Goal: Transaction & Acquisition: Book appointment/travel/reservation

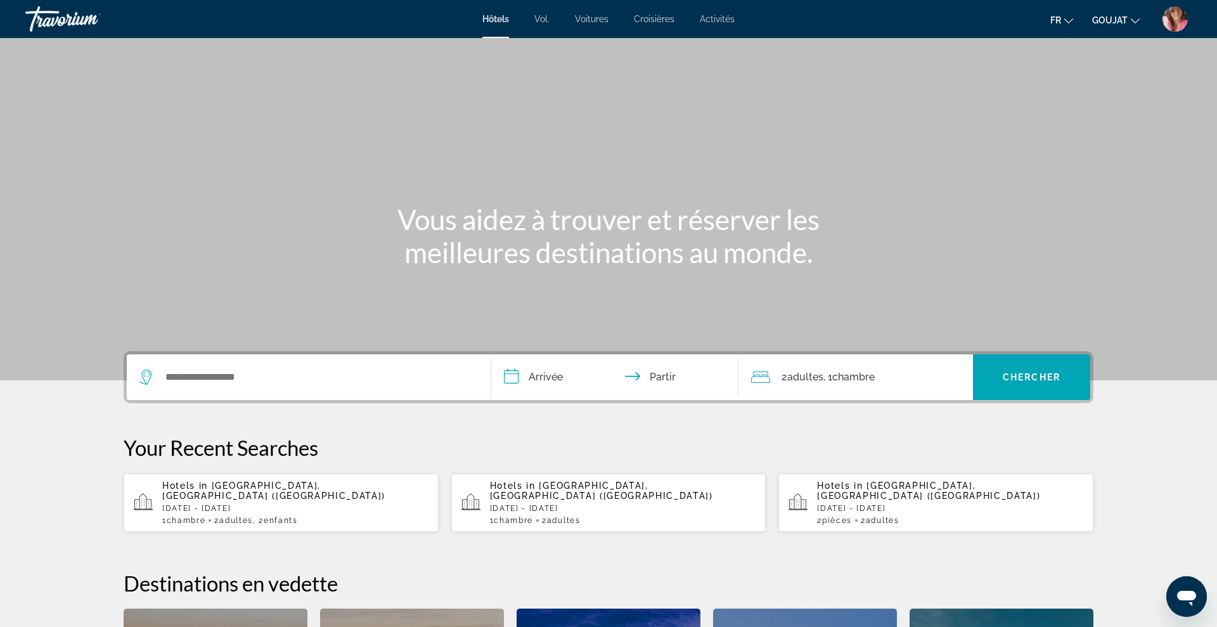
click at [655, 18] on font "Croisières" at bounding box center [654, 19] width 41 height 10
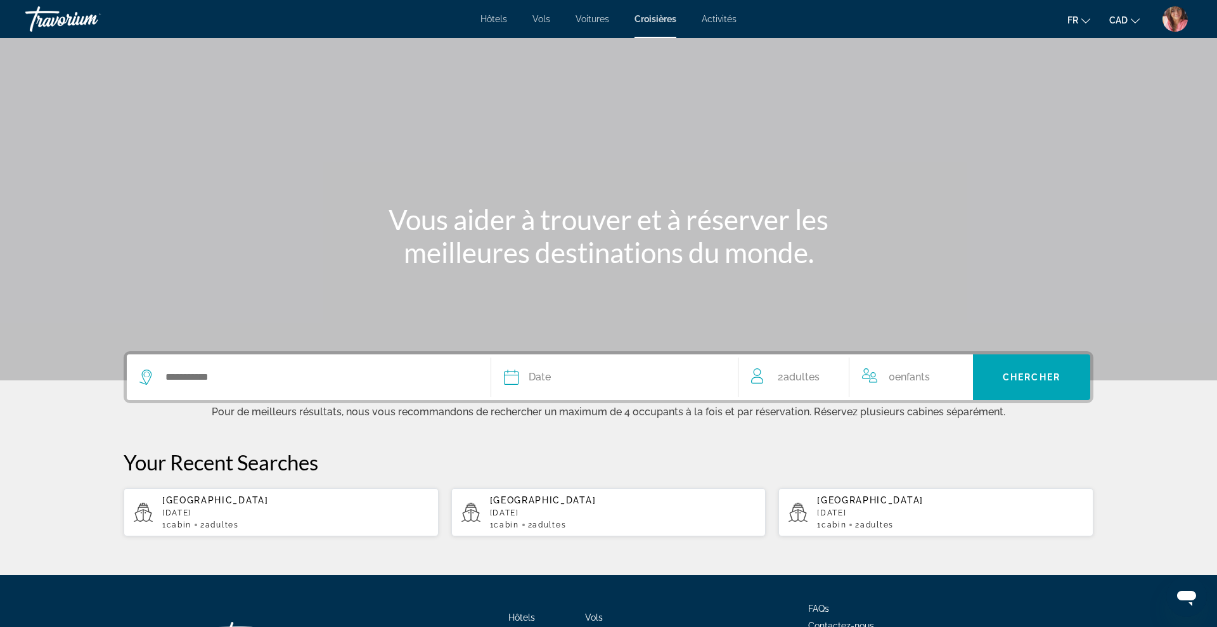
scroll to position [103, 0]
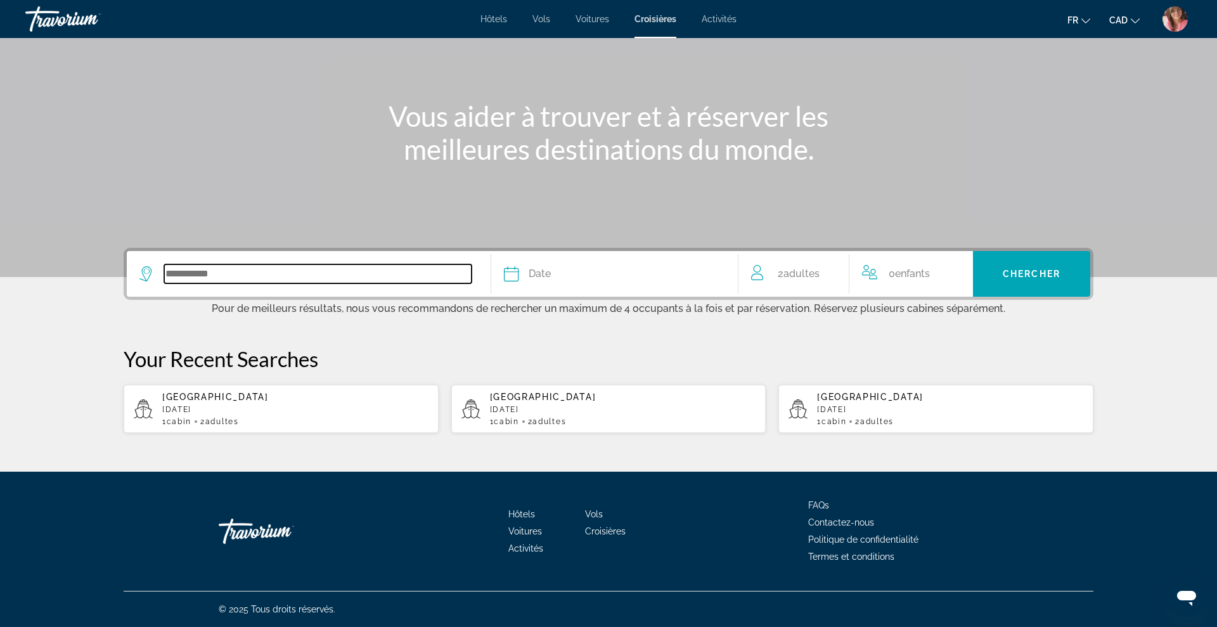
click at [348, 283] on input "Search widget" at bounding box center [317, 273] width 307 height 19
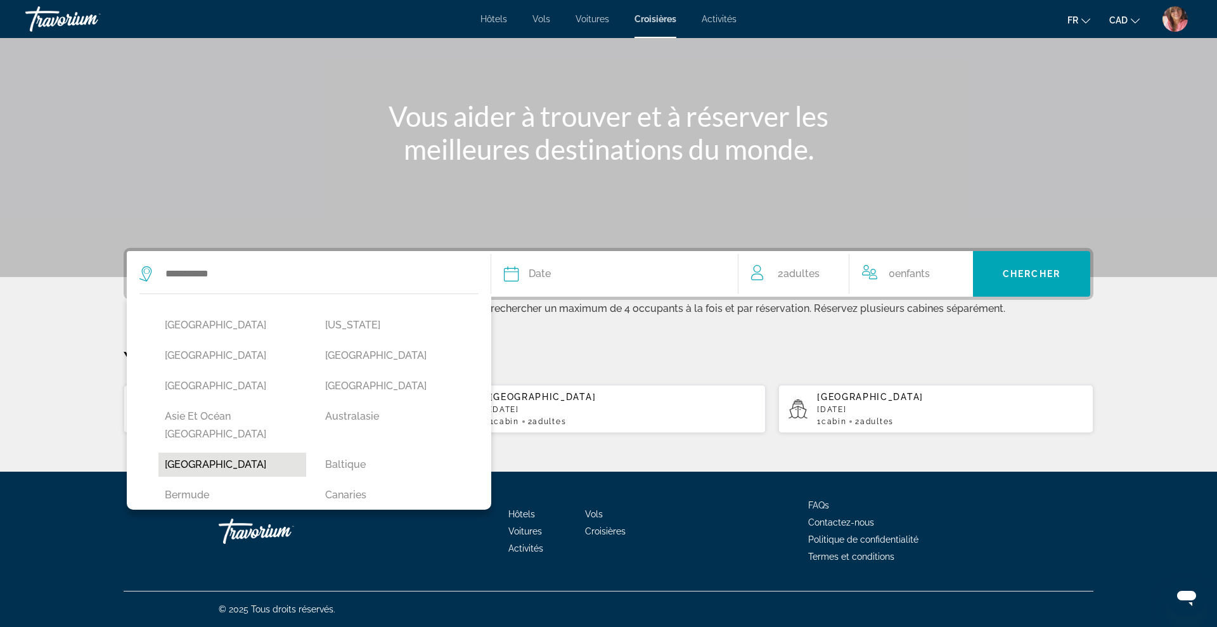
click at [176, 453] on button "[GEOGRAPHIC_DATA]" at bounding box center [232, 465] width 148 height 24
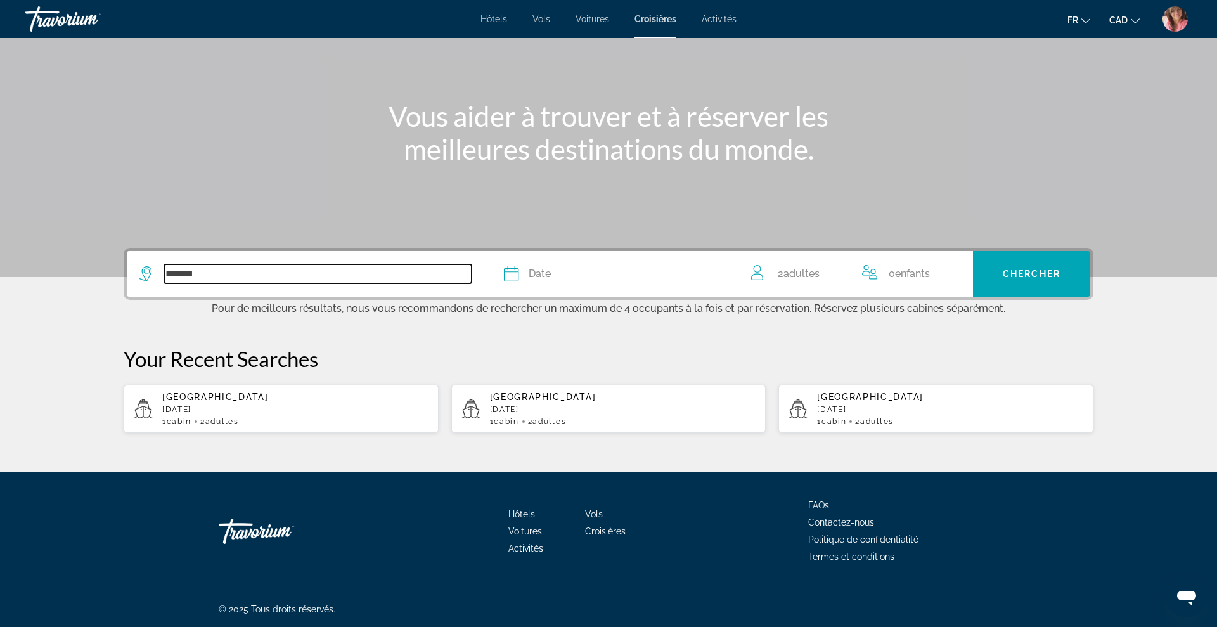
click at [398, 277] on input "*******" at bounding box center [317, 273] width 307 height 19
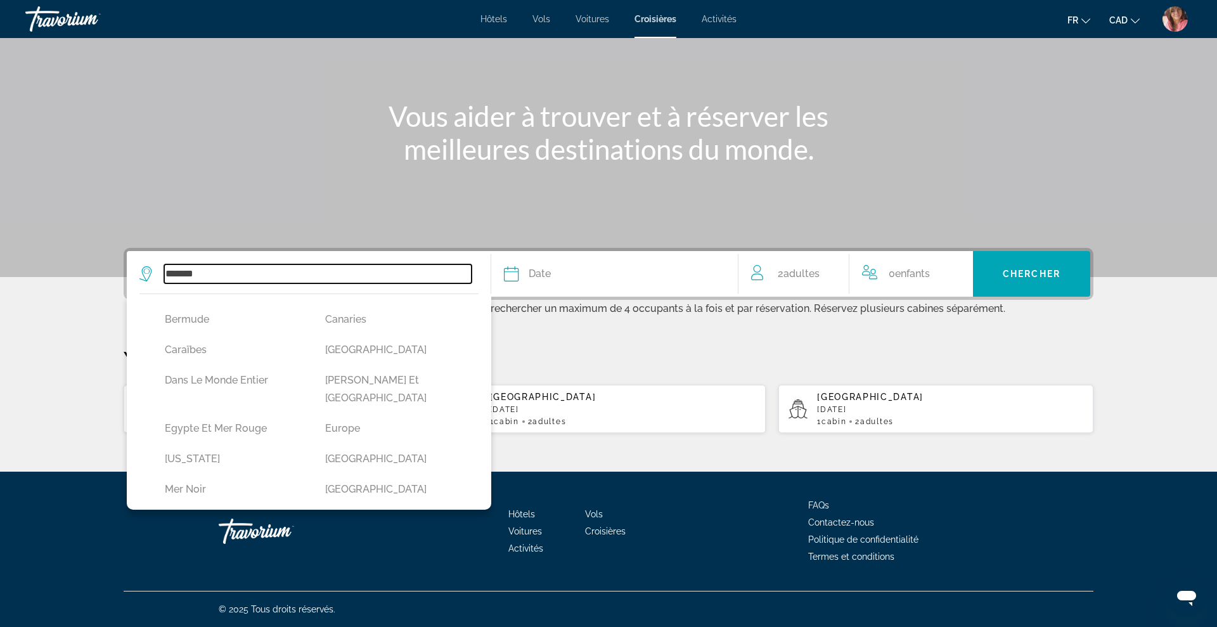
scroll to position [168, 0]
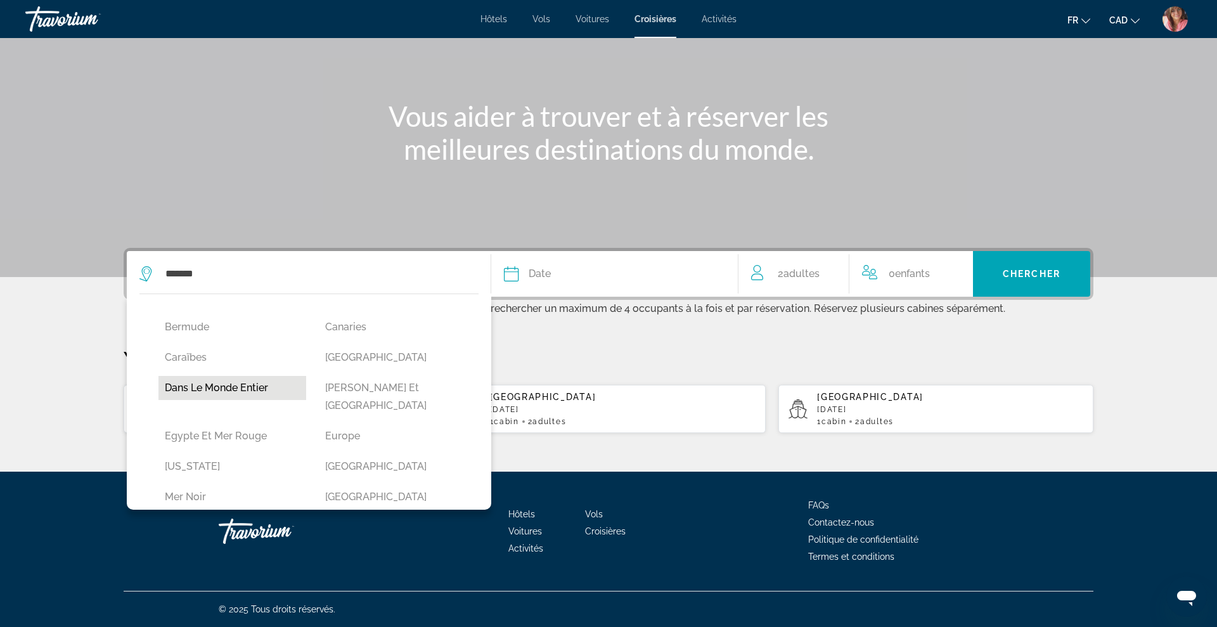
click at [210, 376] on button "Dans le monde entier" at bounding box center [232, 388] width 148 height 24
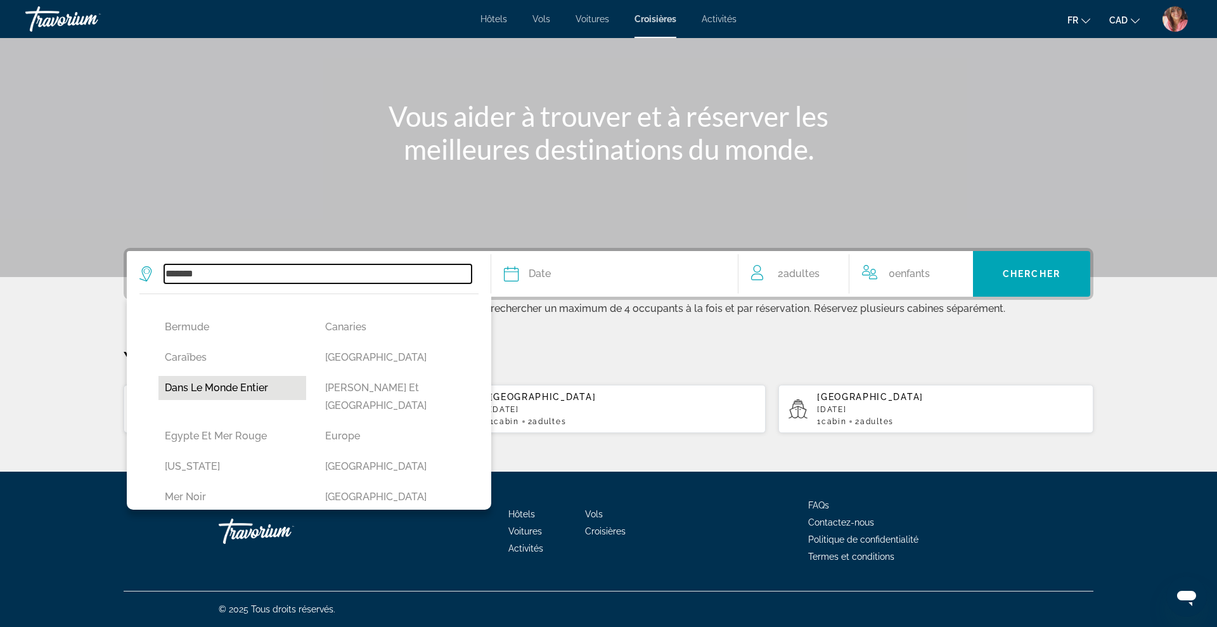
type input "**********"
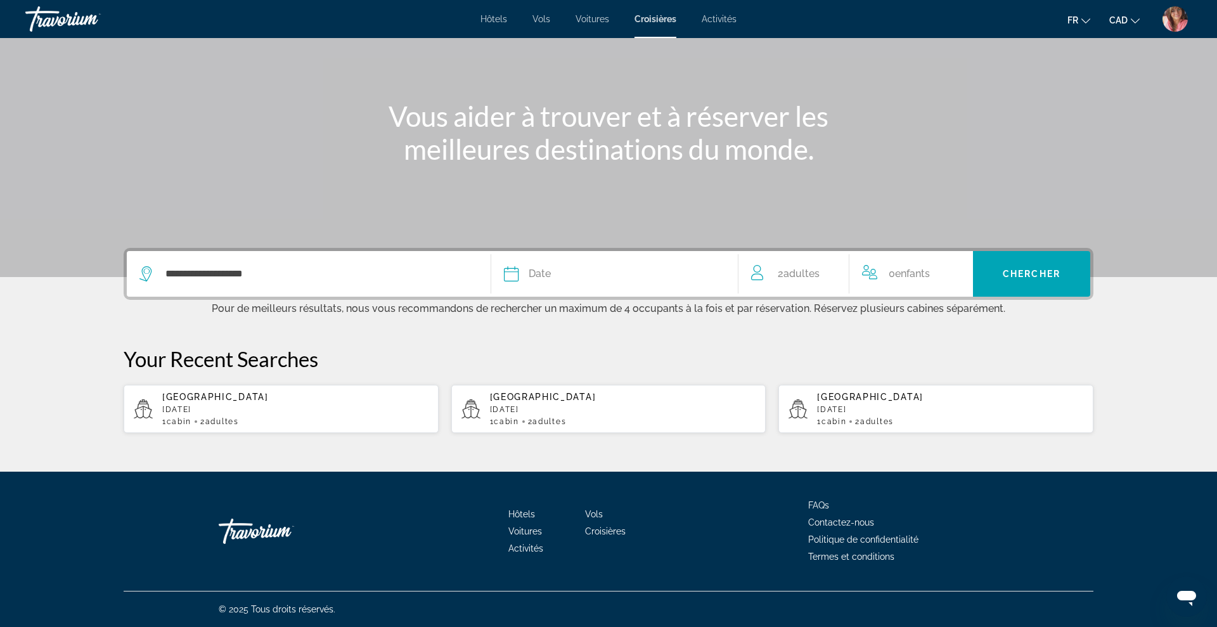
click at [569, 265] on div "Date" at bounding box center [614, 274] width 221 height 18
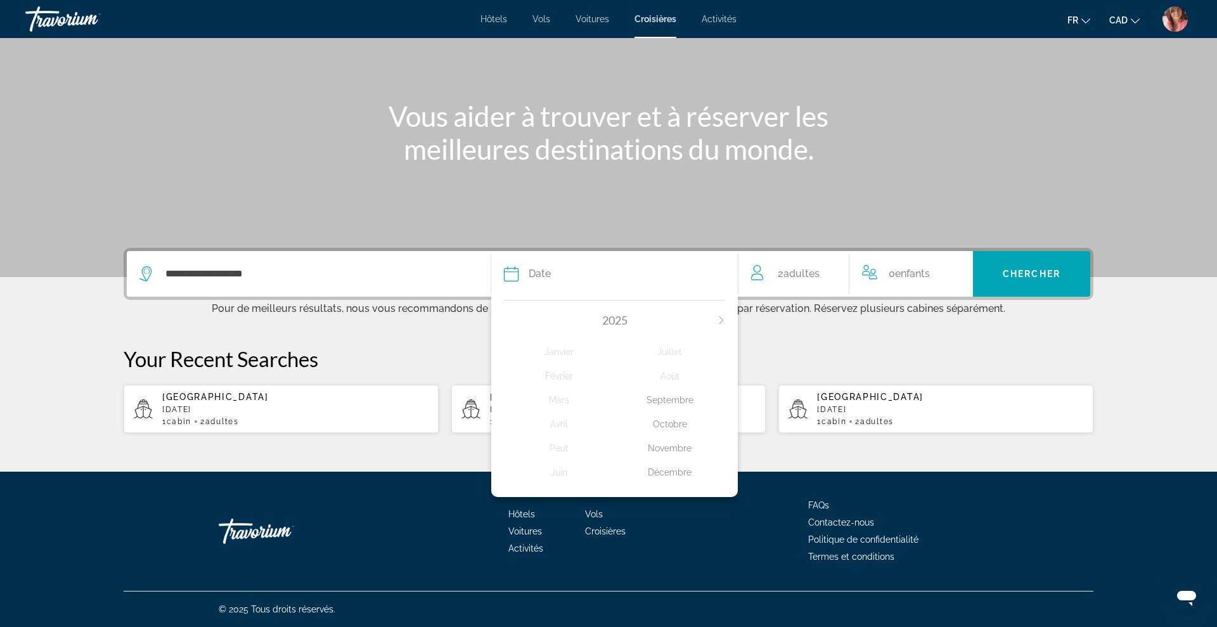
click at [681, 423] on div "Octobre" at bounding box center [670, 424] width 111 height 23
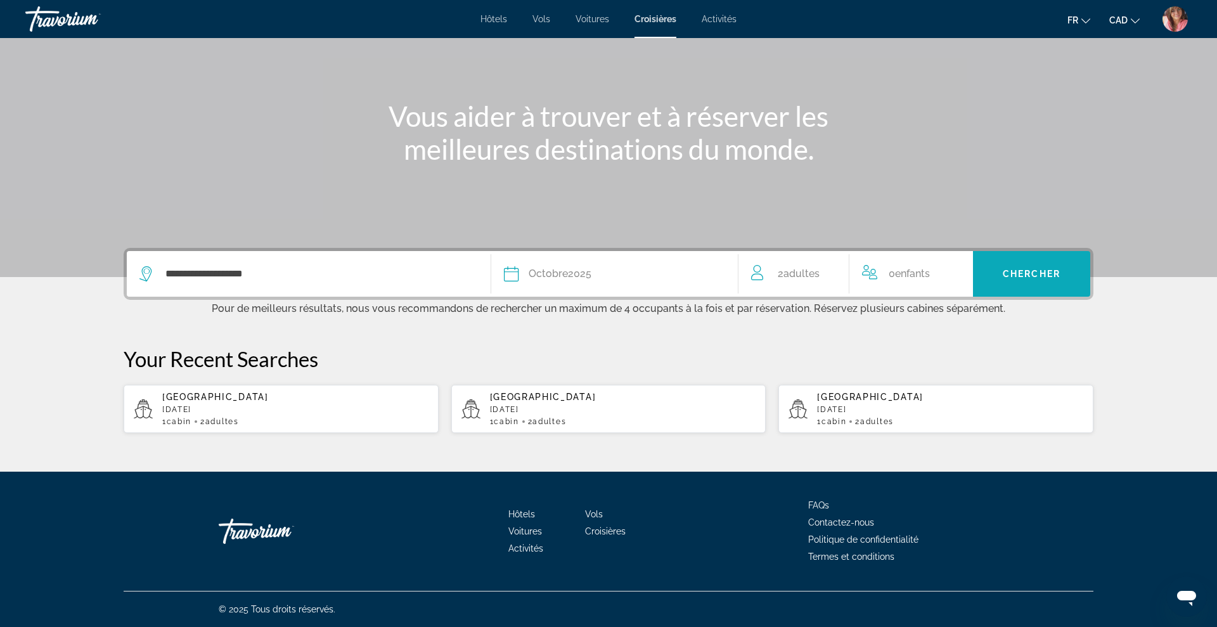
click at [1004, 273] on span "Chercher" at bounding box center [1032, 274] width 58 height 10
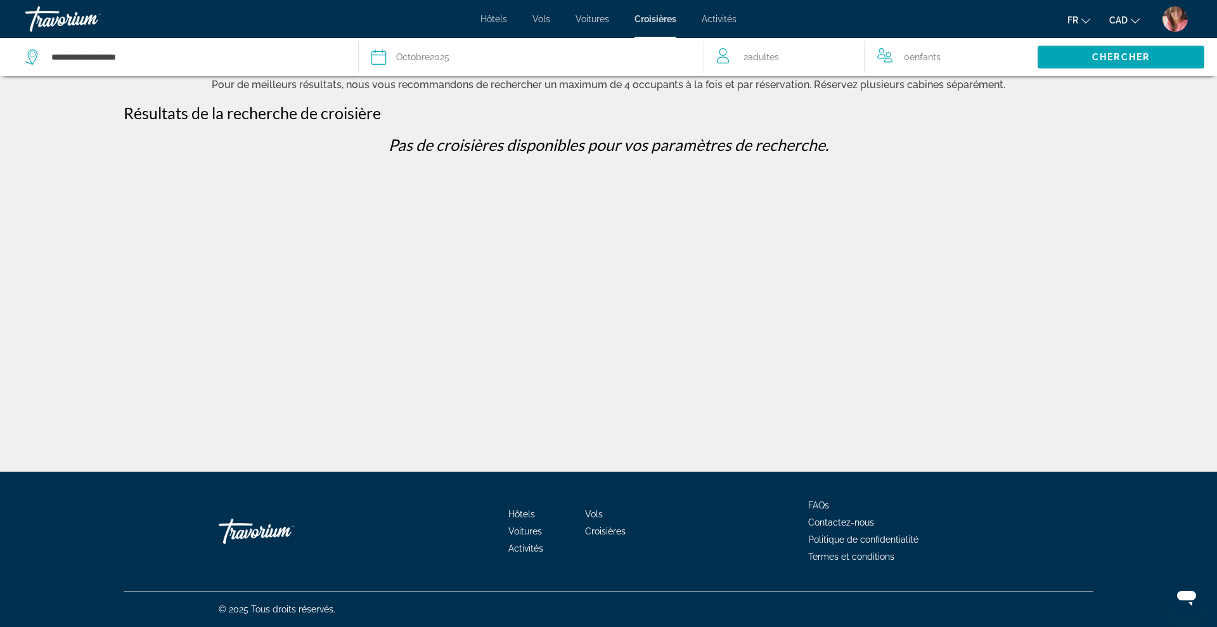
click at [414, 52] on span "Octobre" at bounding box center [413, 57] width 34 height 10
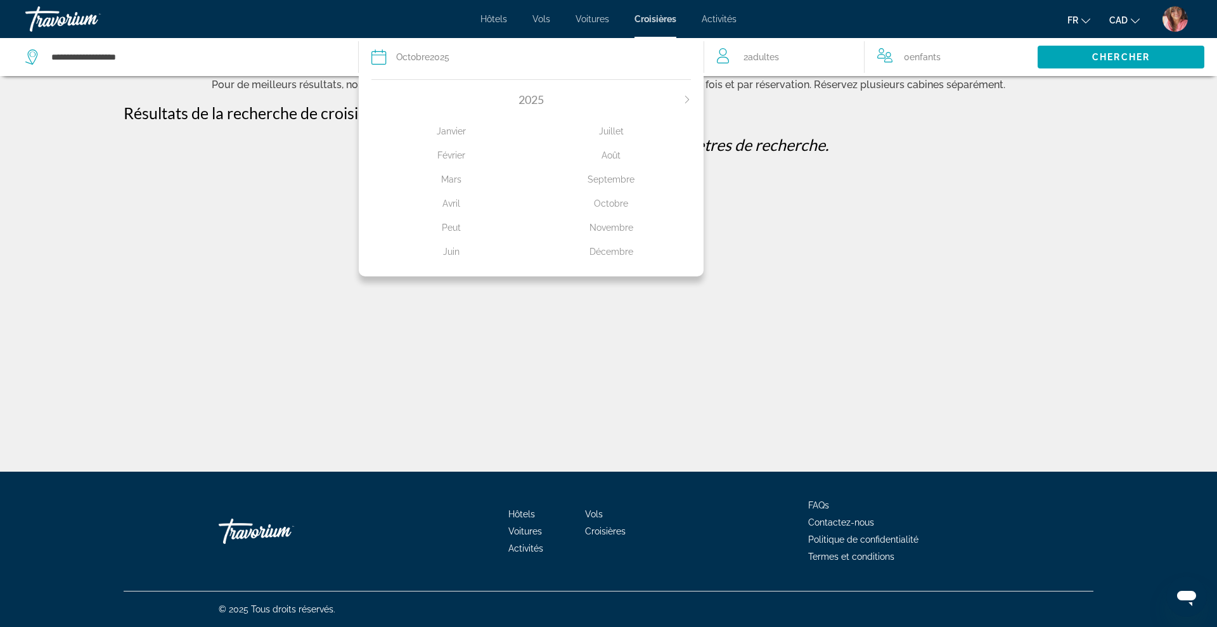
click at [601, 224] on div "Novembre" at bounding box center [611, 227] width 160 height 23
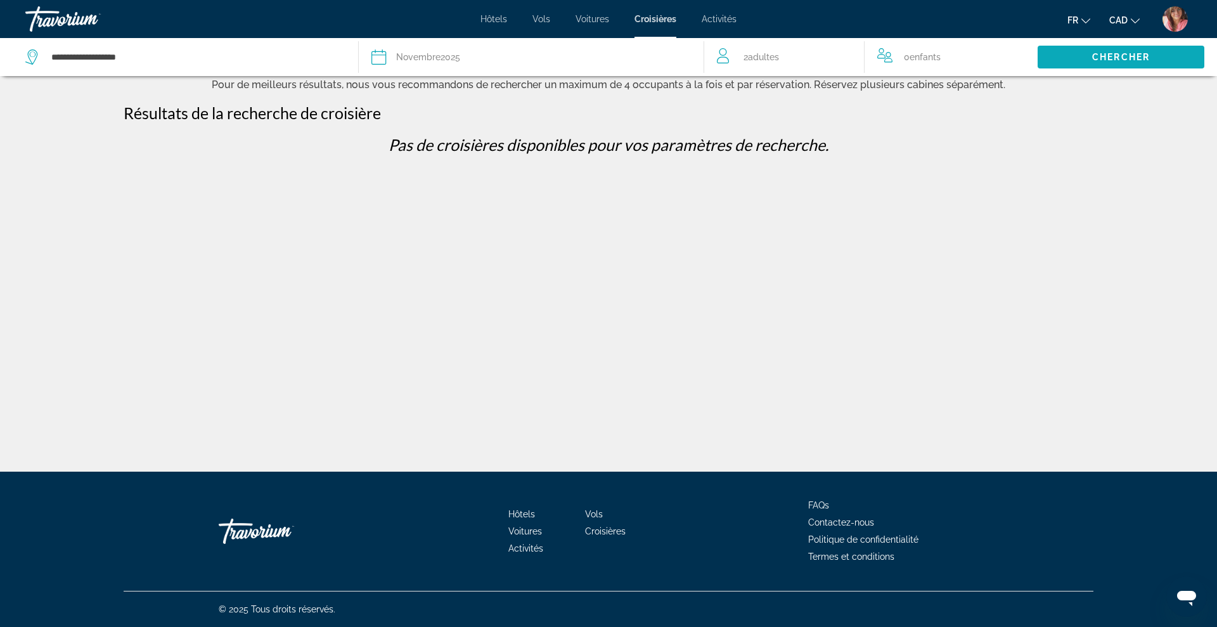
click at [1103, 58] on span "Chercher" at bounding box center [1121, 57] width 58 height 10
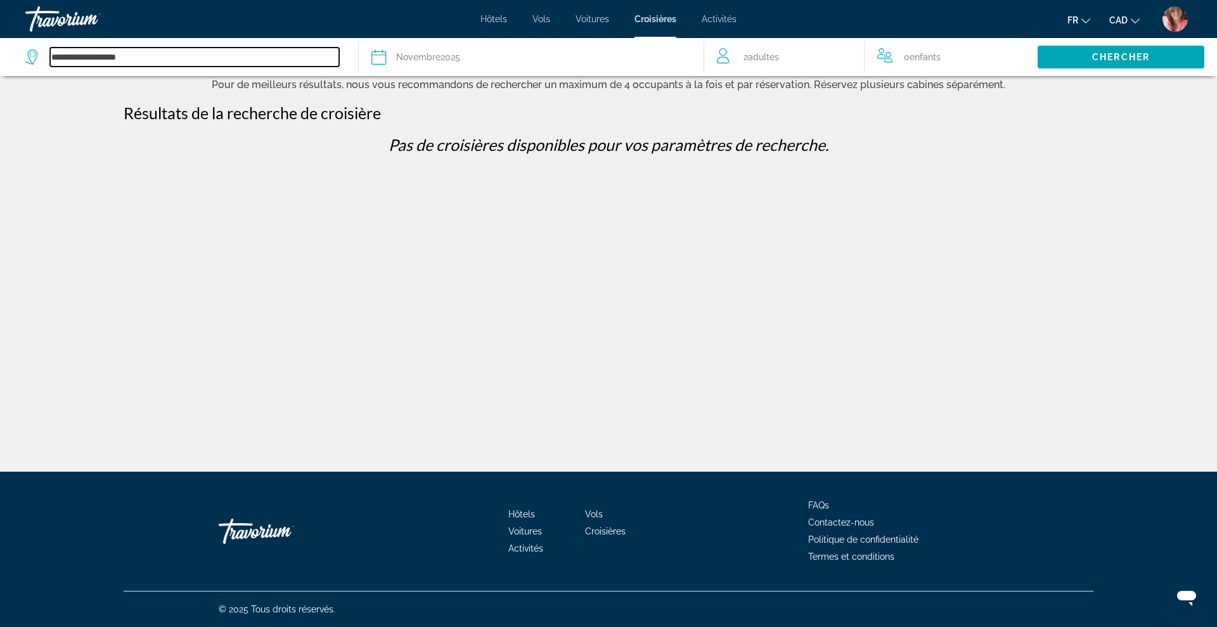
click at [162, 58] on input "**********" at bounding box center [194, 57] width 289 height 19
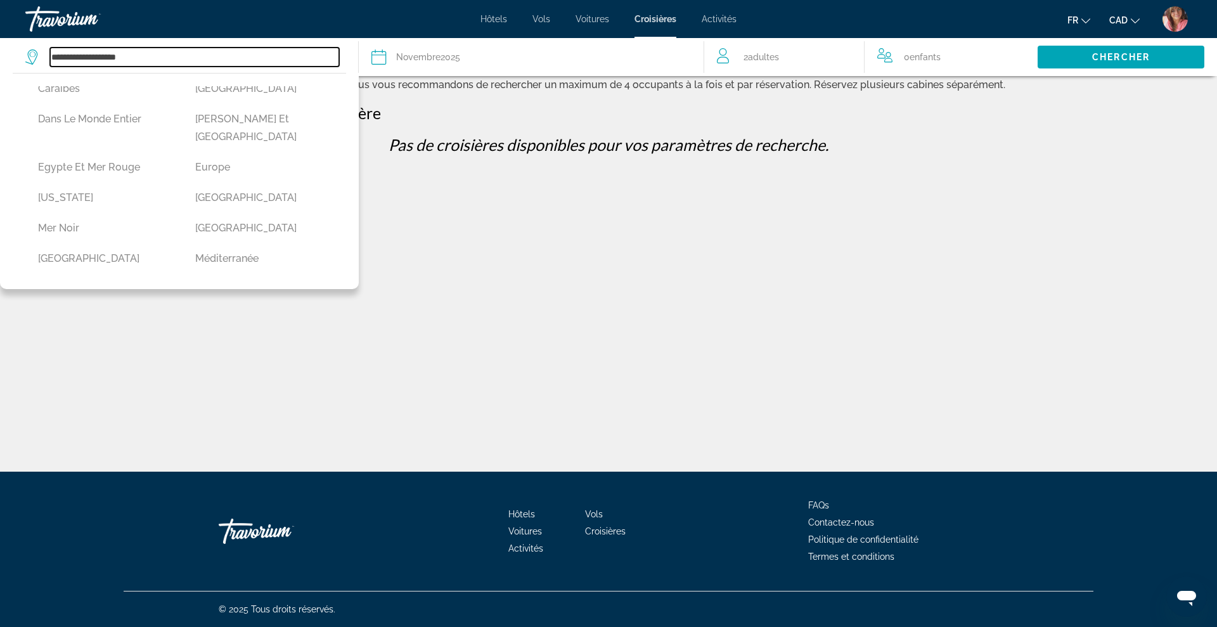
scroll to position [219, 0]
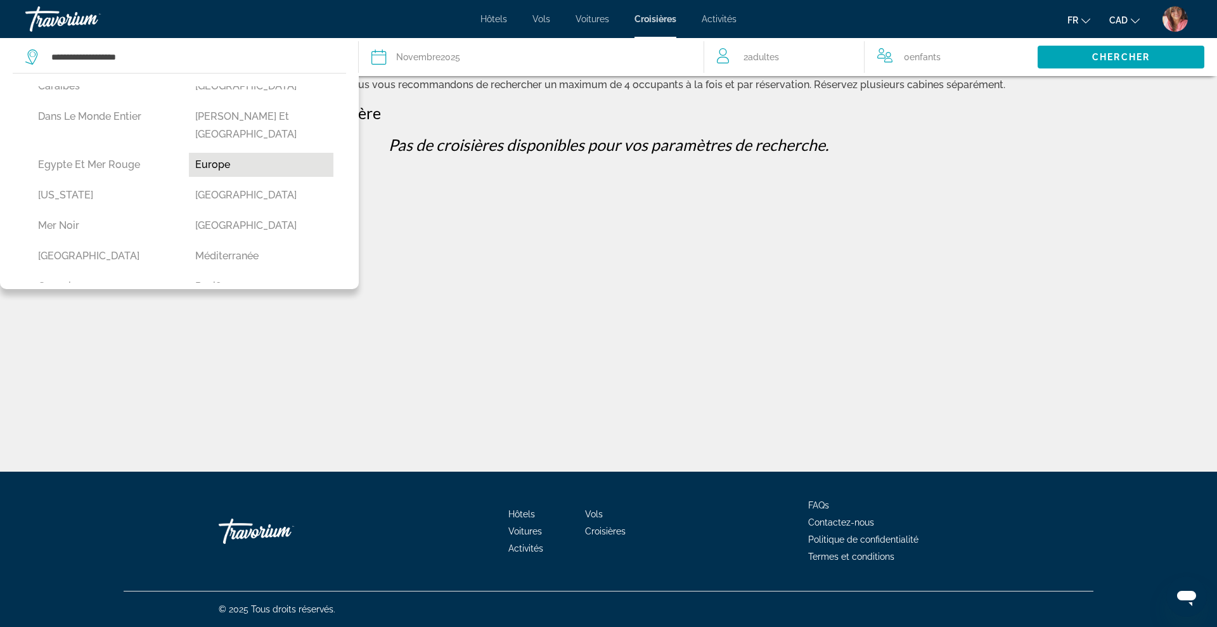
click at [200, 153] on button "Europe" at bounding box center [261, 165] width 145 height 24
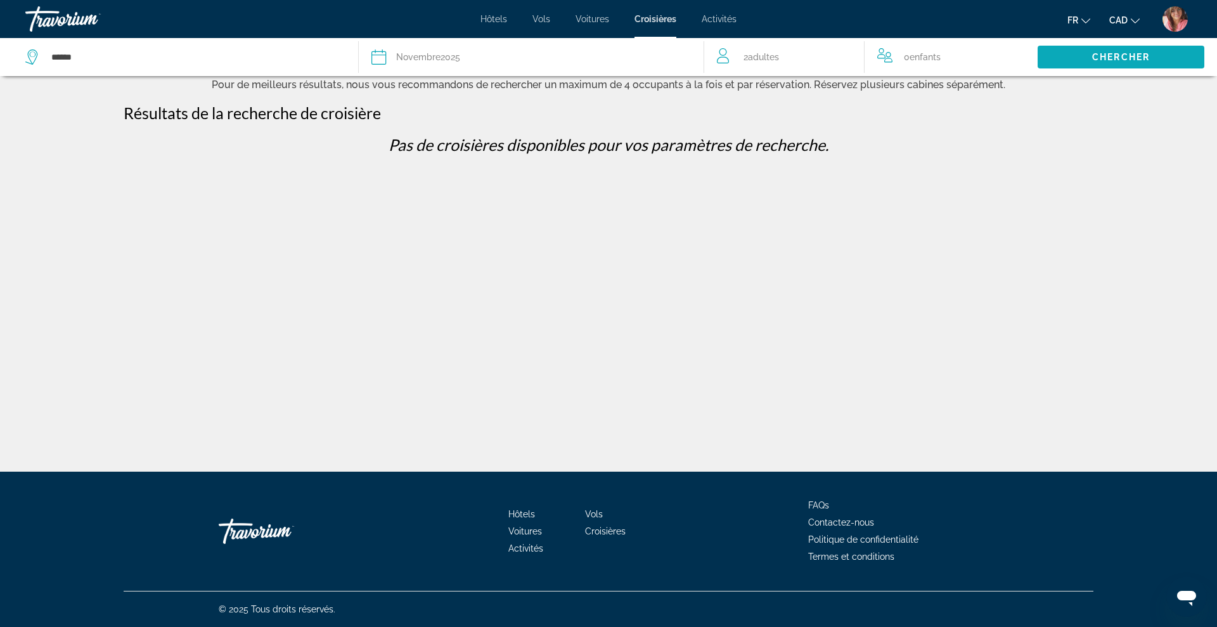
click at [1102, 58] on span "Chercher" at bounding box center [1121, 57] width 58 height 10
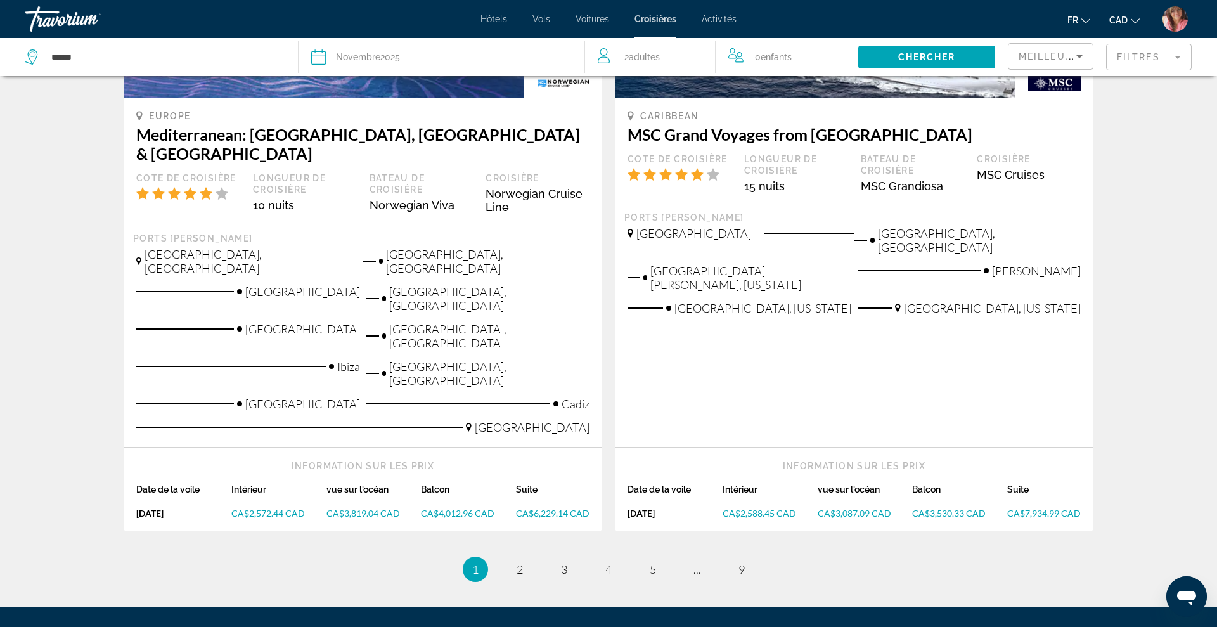
scroll to position [1423, 0]
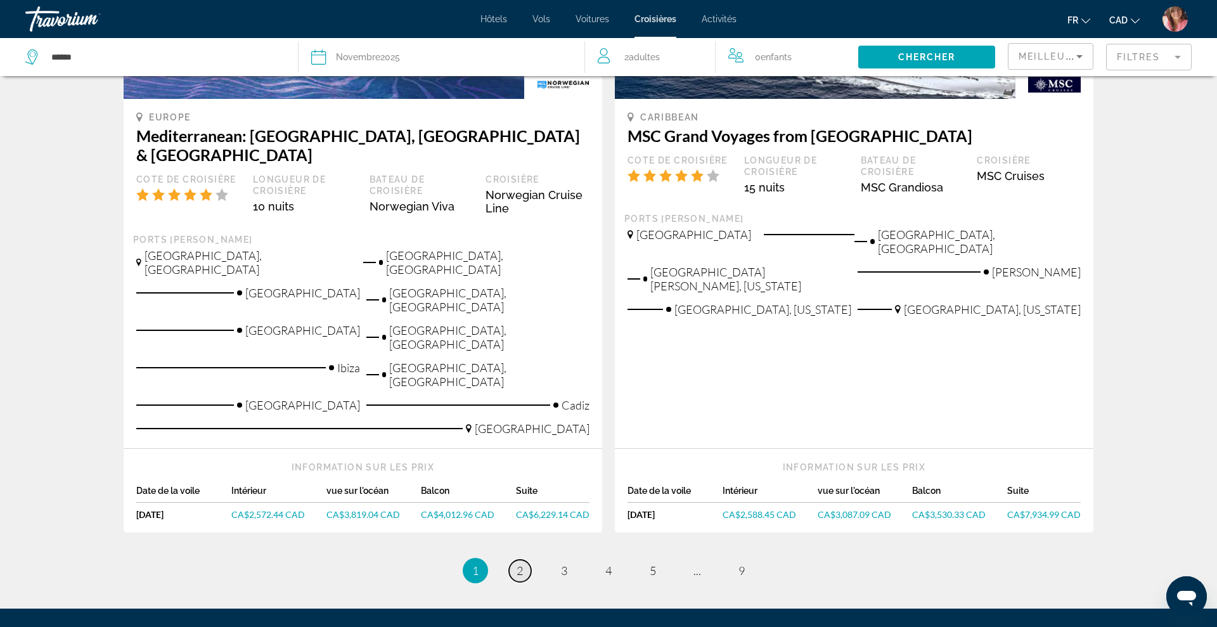
click at [520, 564] on span "2" at bounding box center [520, 571] width 6 height 14
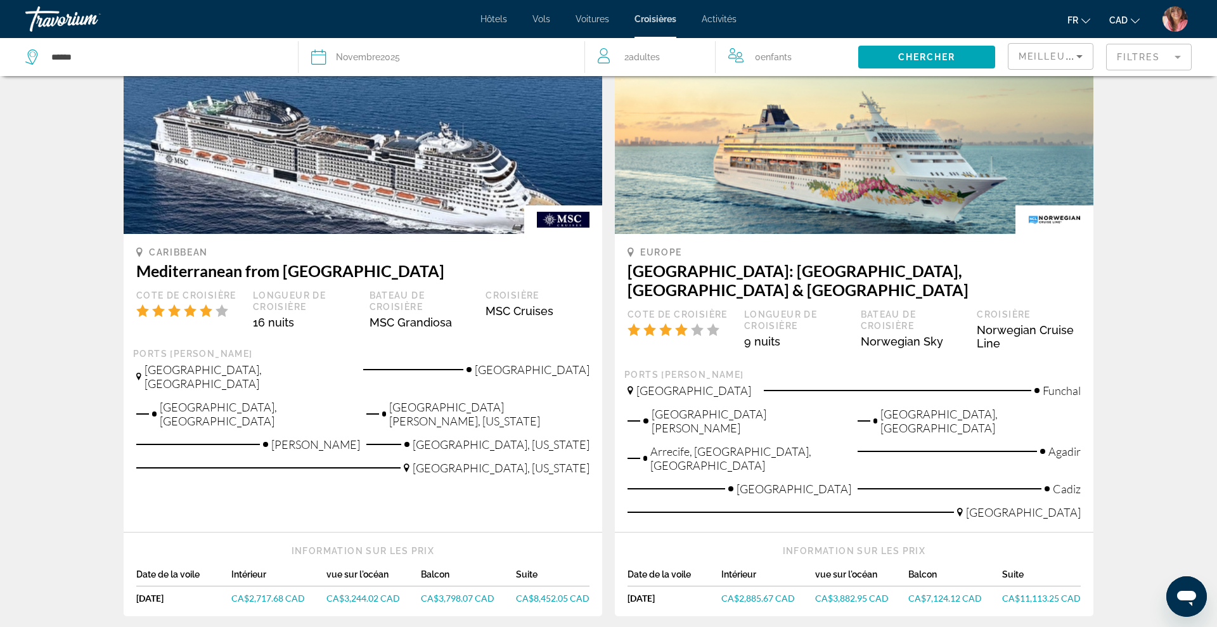
scroll to position [645, 0]
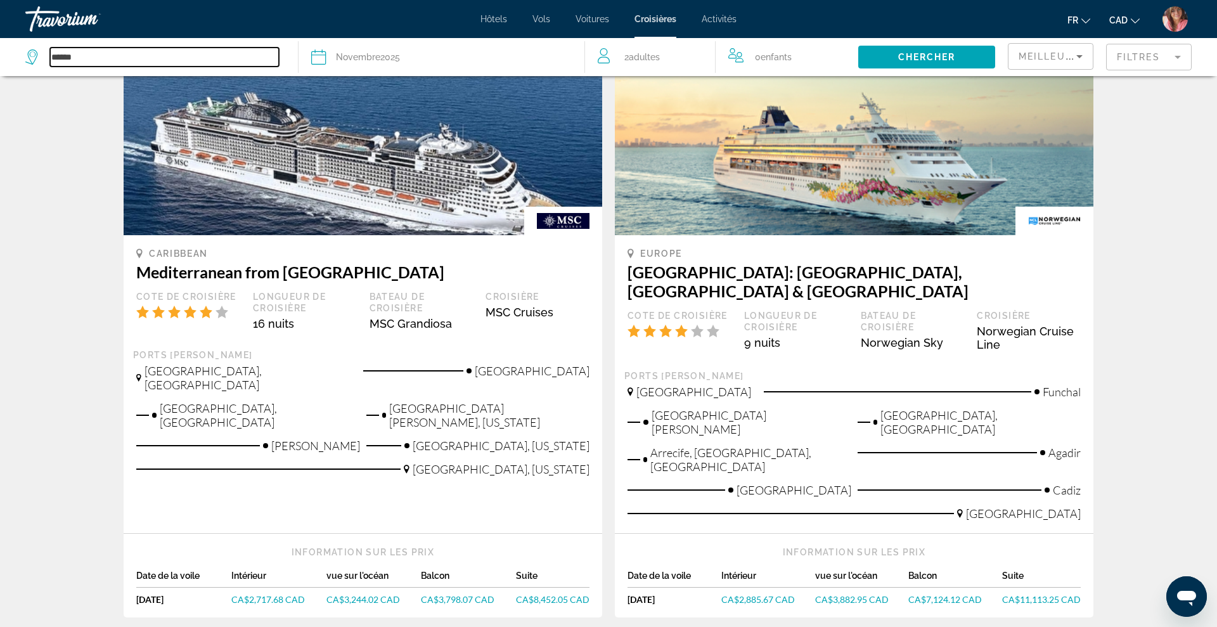
click at [75, 62] on input "******" at bounding box center [164, 57] width 229 height 19
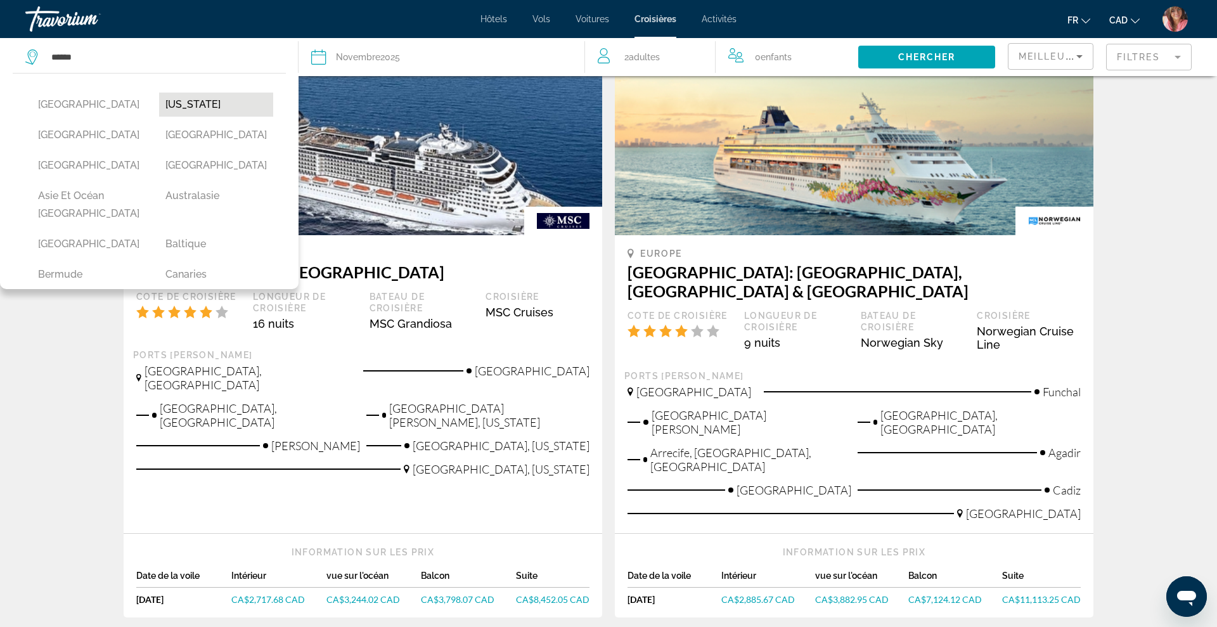
click at [181, 104] on button "[US_STATE]" at bounding box center [216, 105] width 115 height 24
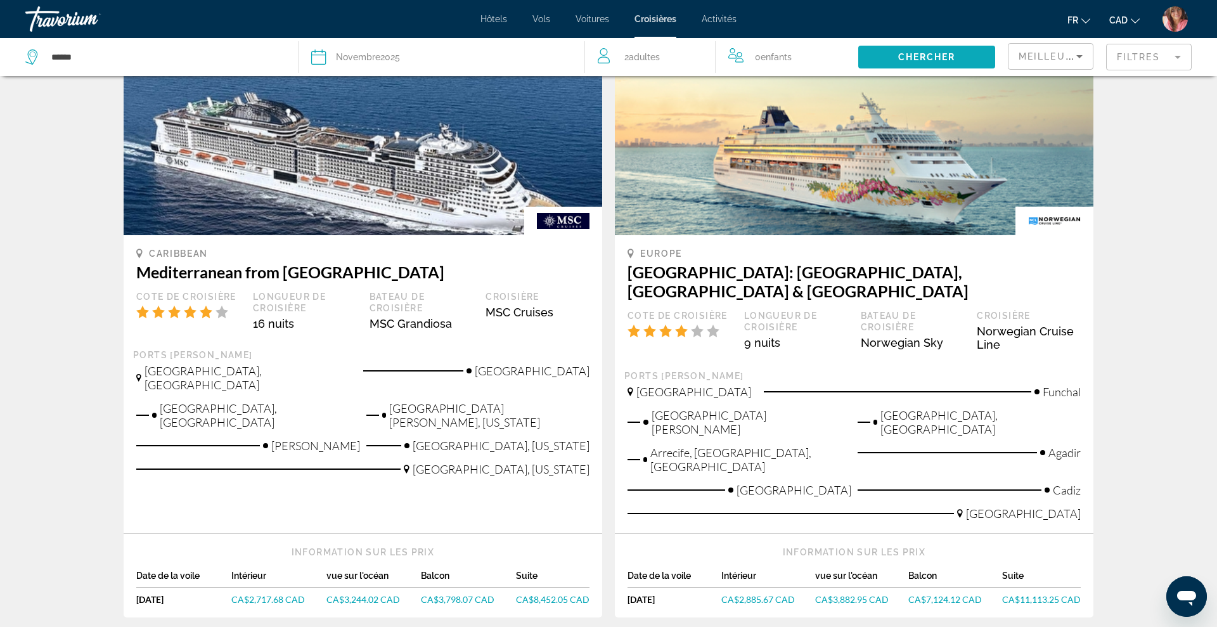
click at [892, 62] on span "Search widget" at bounding box center [926, 57] width 137 height 30
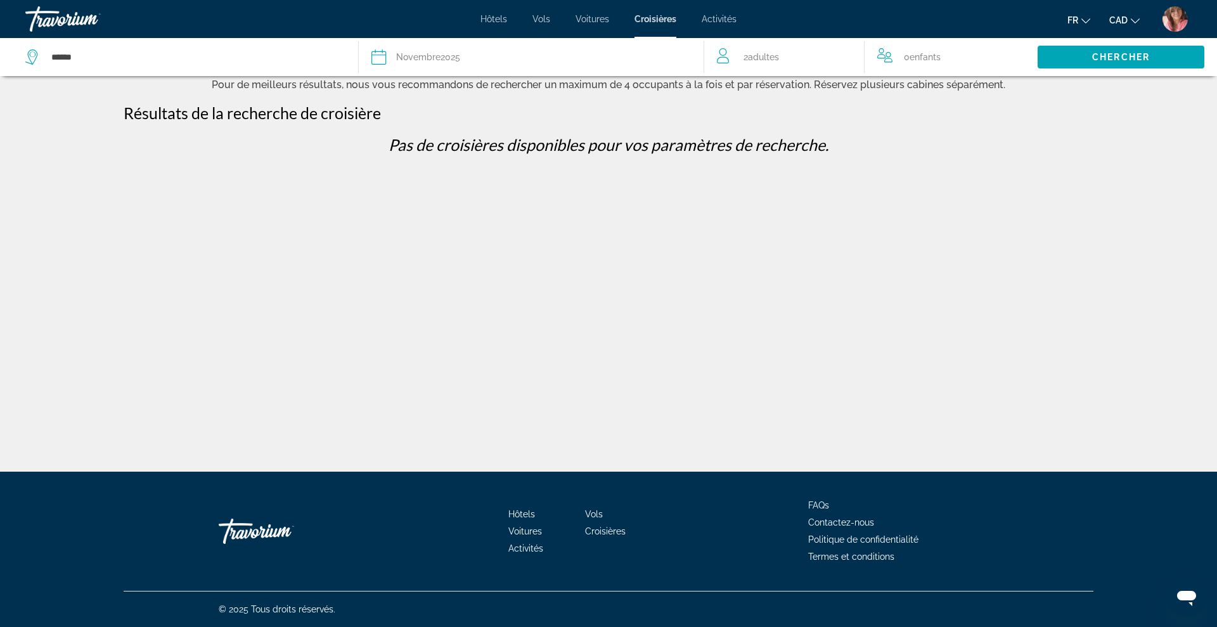
click at [470, 63] on div "Date Novembre 2025" at bounding box center [532, 57] width 320 height 18
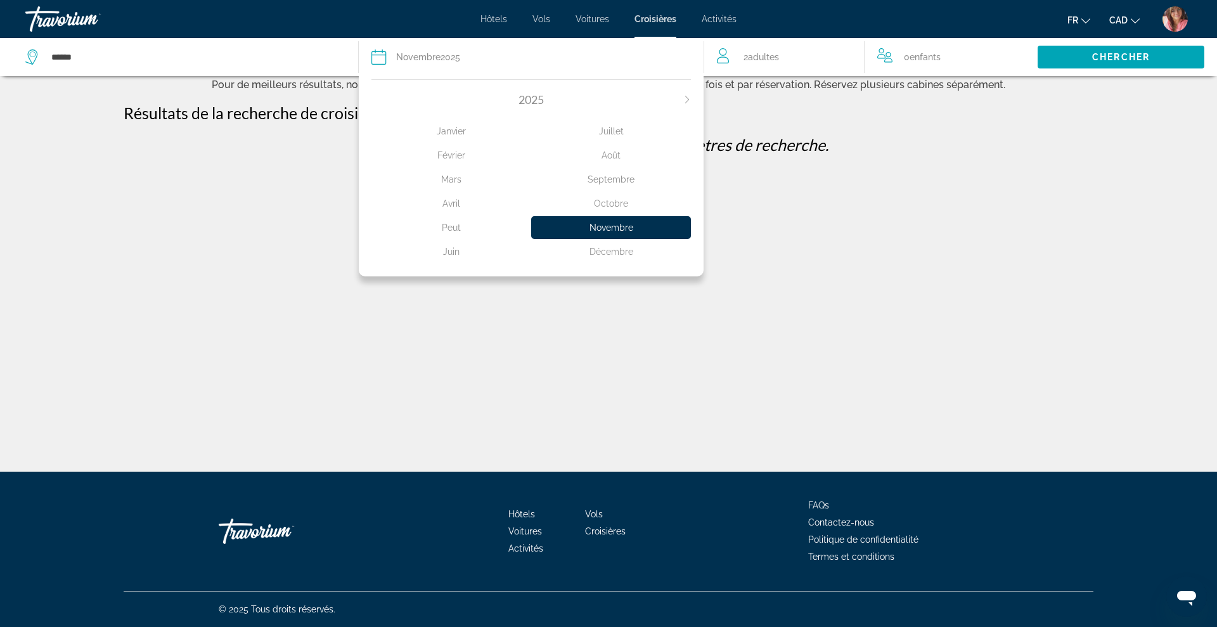
click at [616, 204] on div "Octobre" at bounding box center [611, 203] width 160 height 23
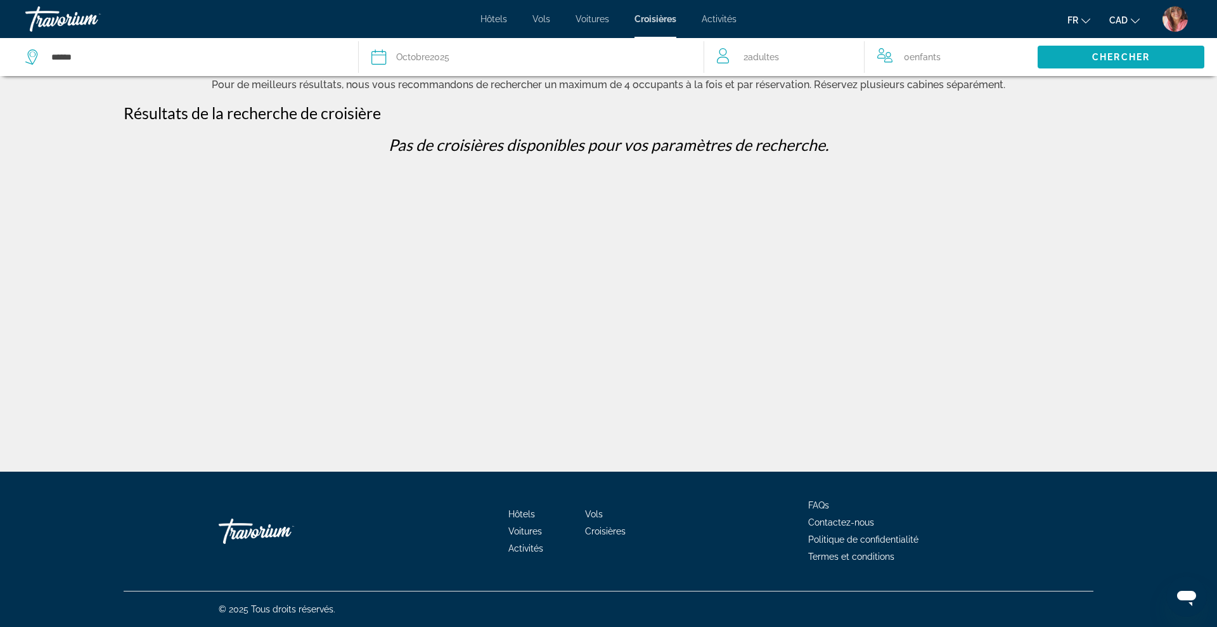
click at [1059, 58] on span "Search widget" at bounding box center [1121, 57] width 167 height 30
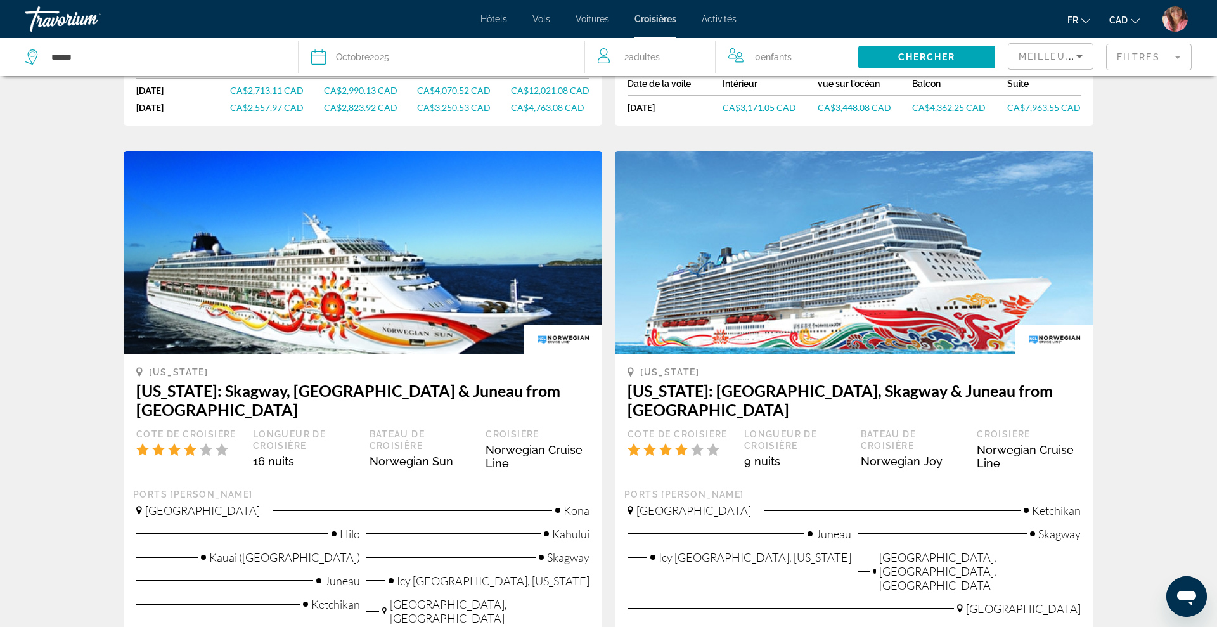
scroll to position [588, 0]
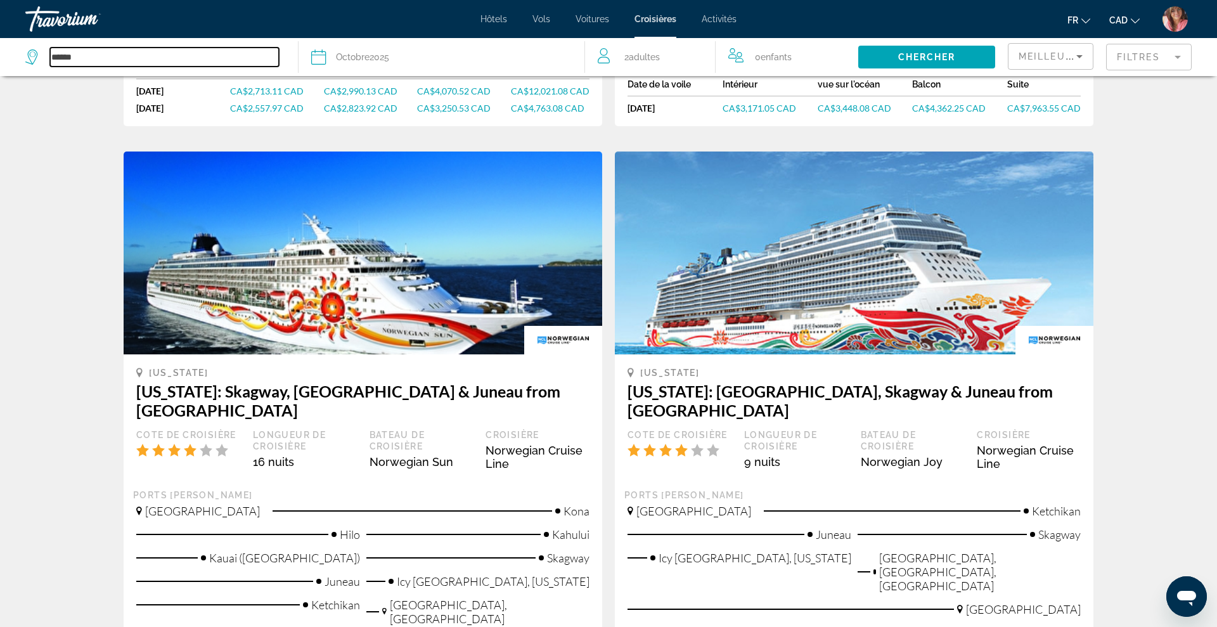
click at [149, 54] on input "******" at bounding box center [164, 57] width 229 height 19
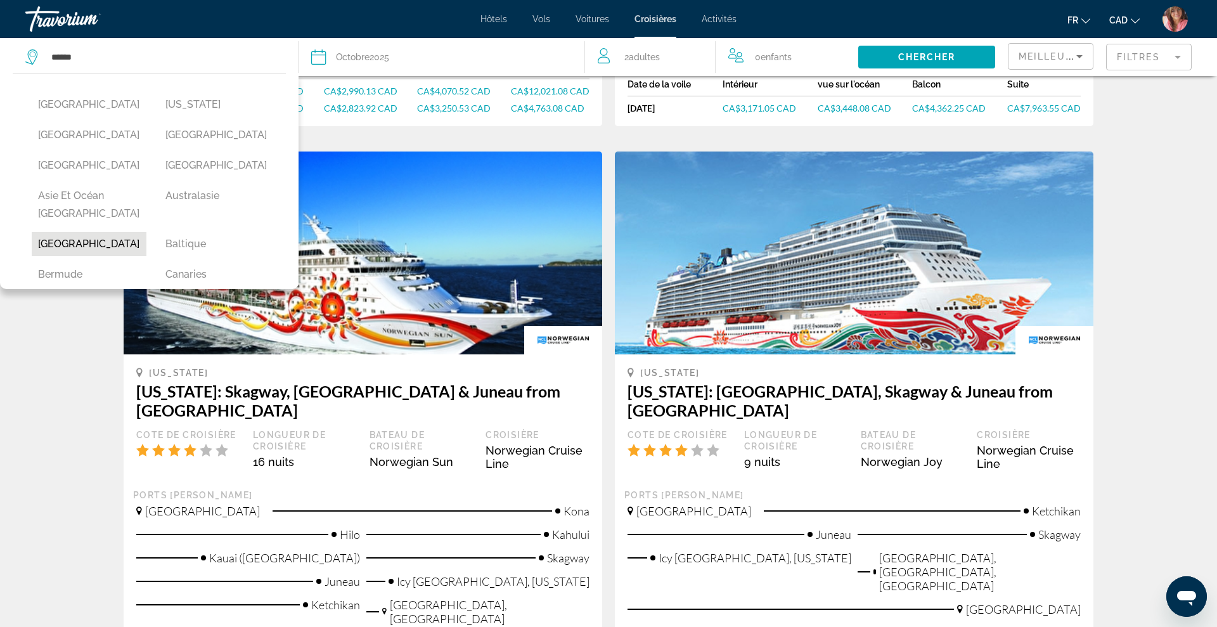
click at [53, 232] on button "[GEOGRAPHIC_DATA]" at bounding box center [89, 244] width 115 height 24
type input "*******"
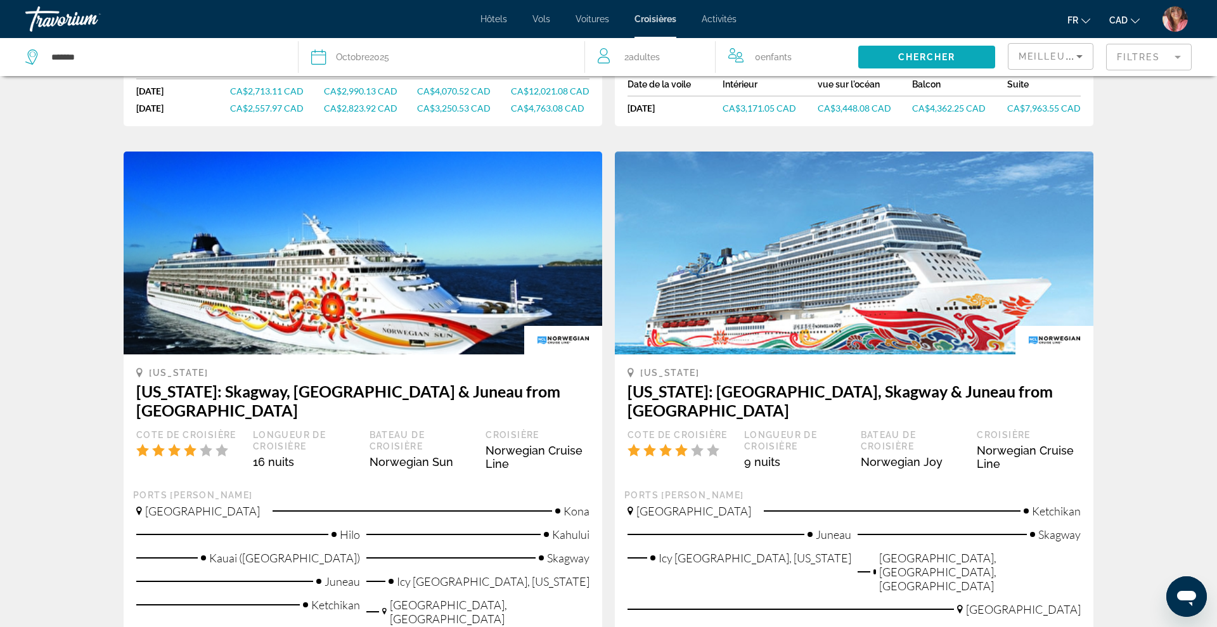
click at [877, 53] on span "Search widget" at bounding box center [926, 57] width 137 height 30
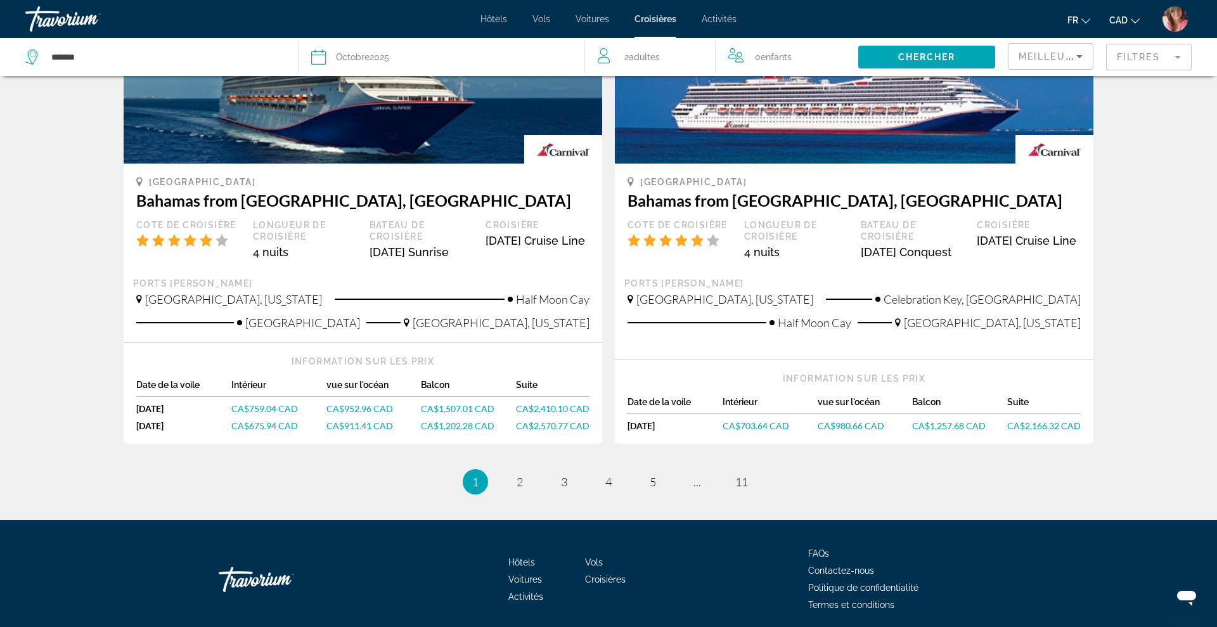
scroll to position [1248, 0]
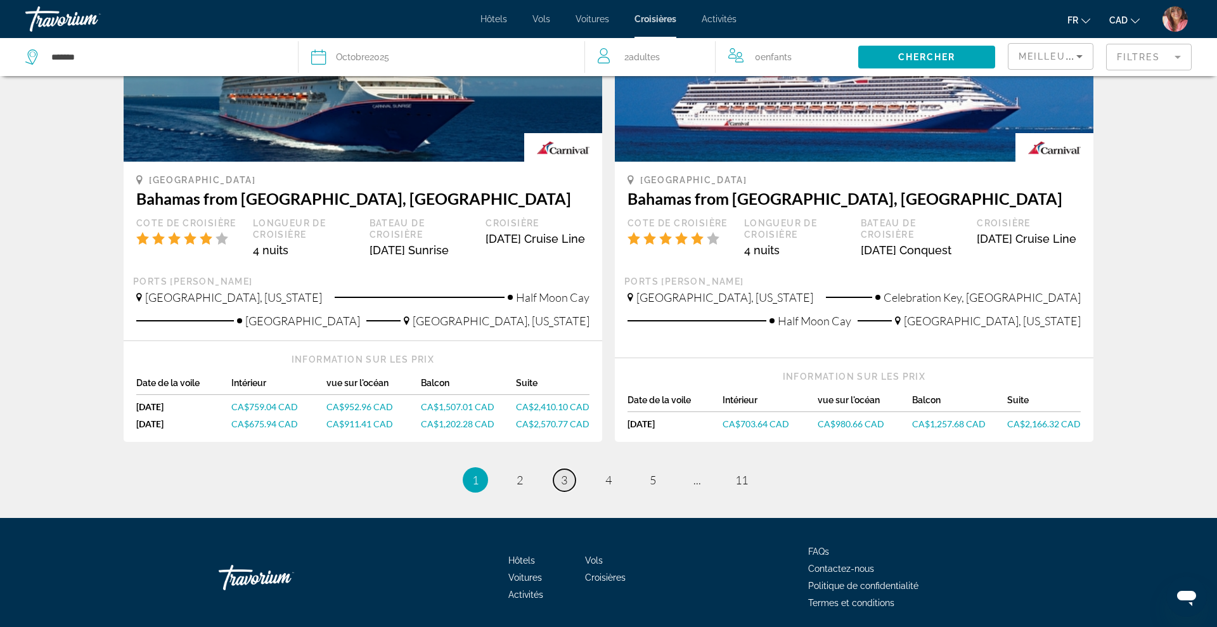
click at [562, 473] on span "3" at bounding box center [564, 480] width 6 height 14
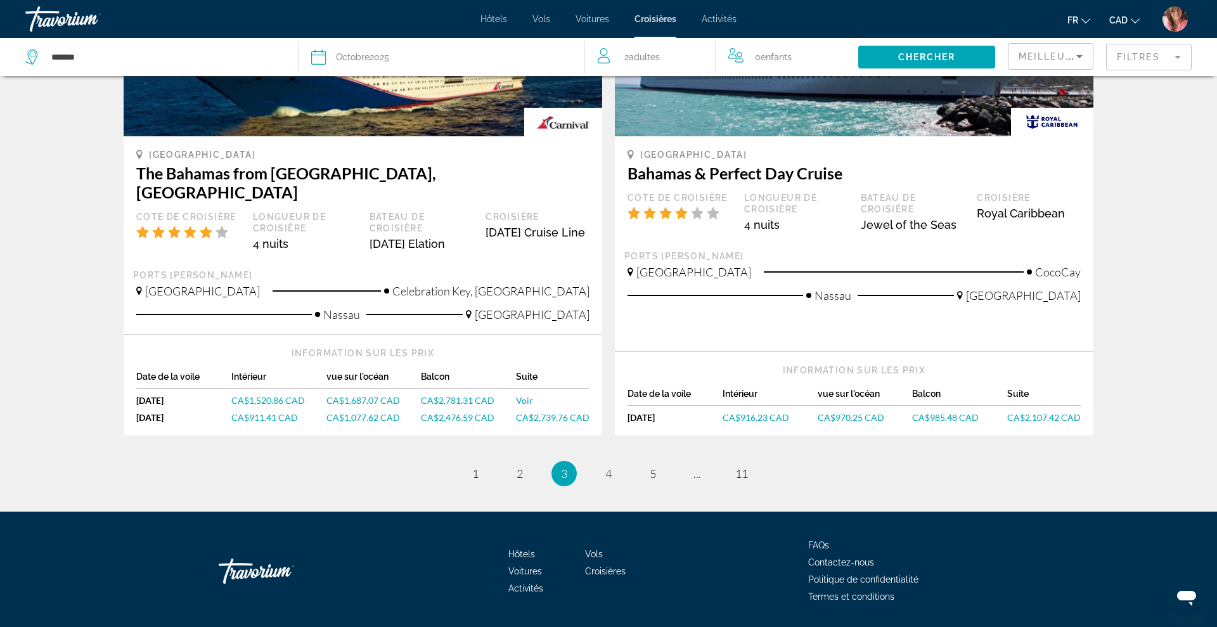
scroll to position [1206, 0]
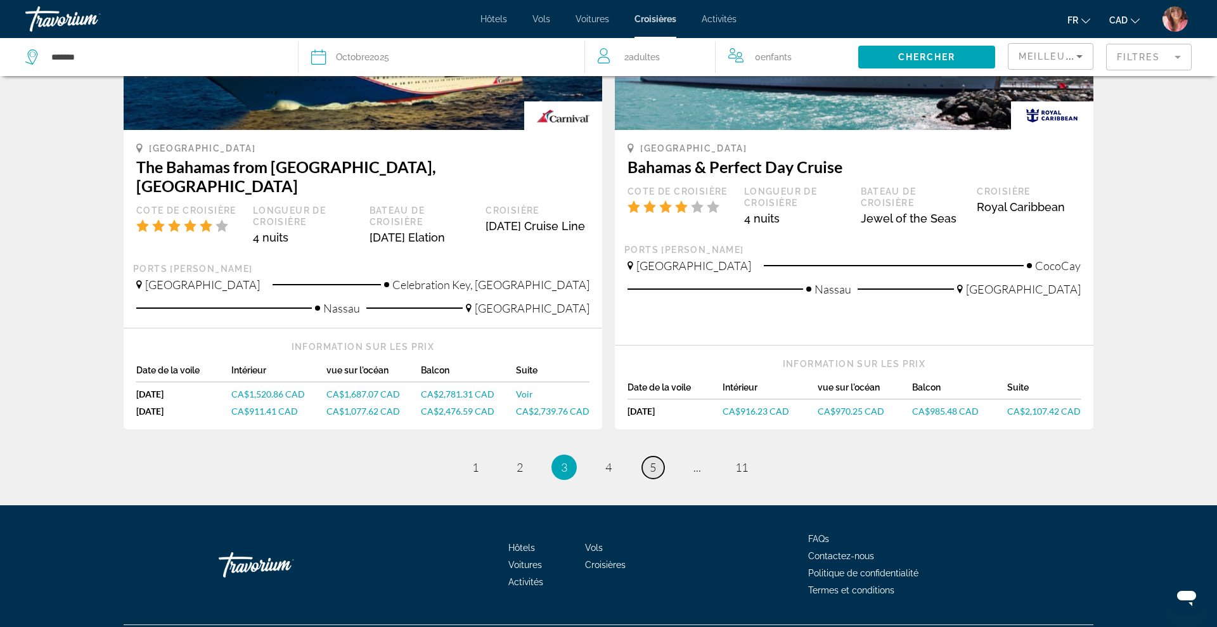
click at [647, 456] on link "page 5" at bounding box center [653, 467] width 22 height 22
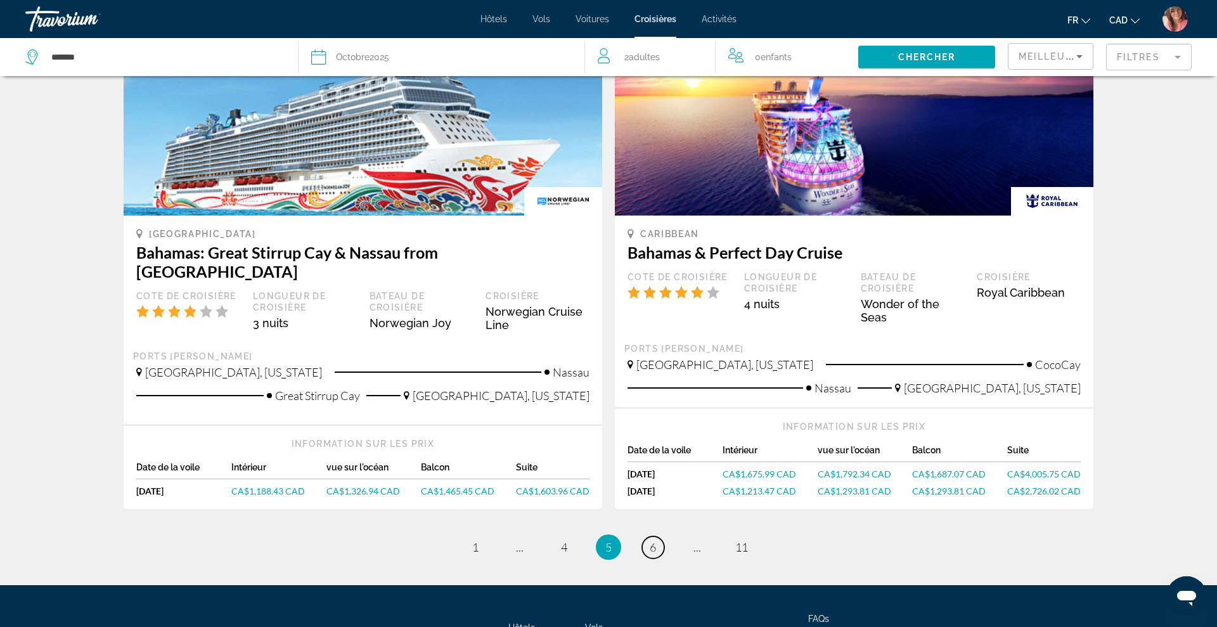
scroll to position [1267, 0]
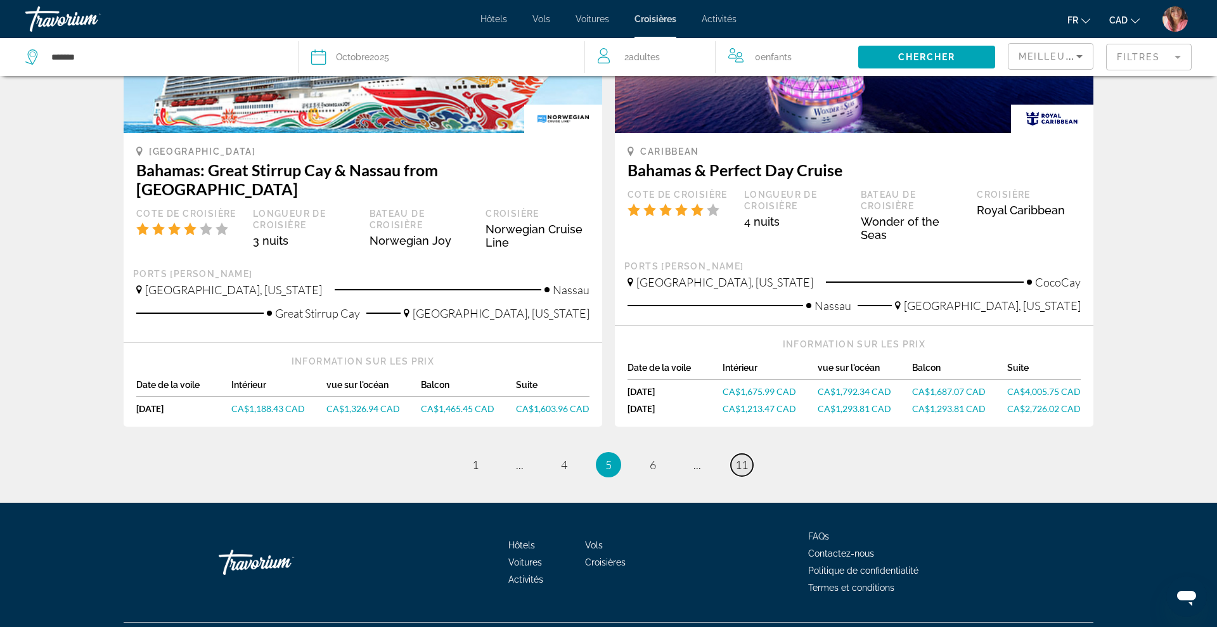
click at [736, 458] on span "11" at bounding box center [741, 465] width 13 height 14
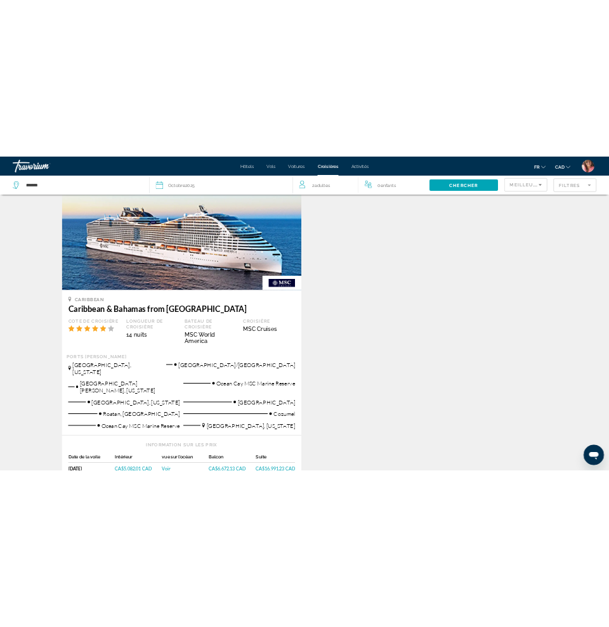
scroll to position [675, 0]
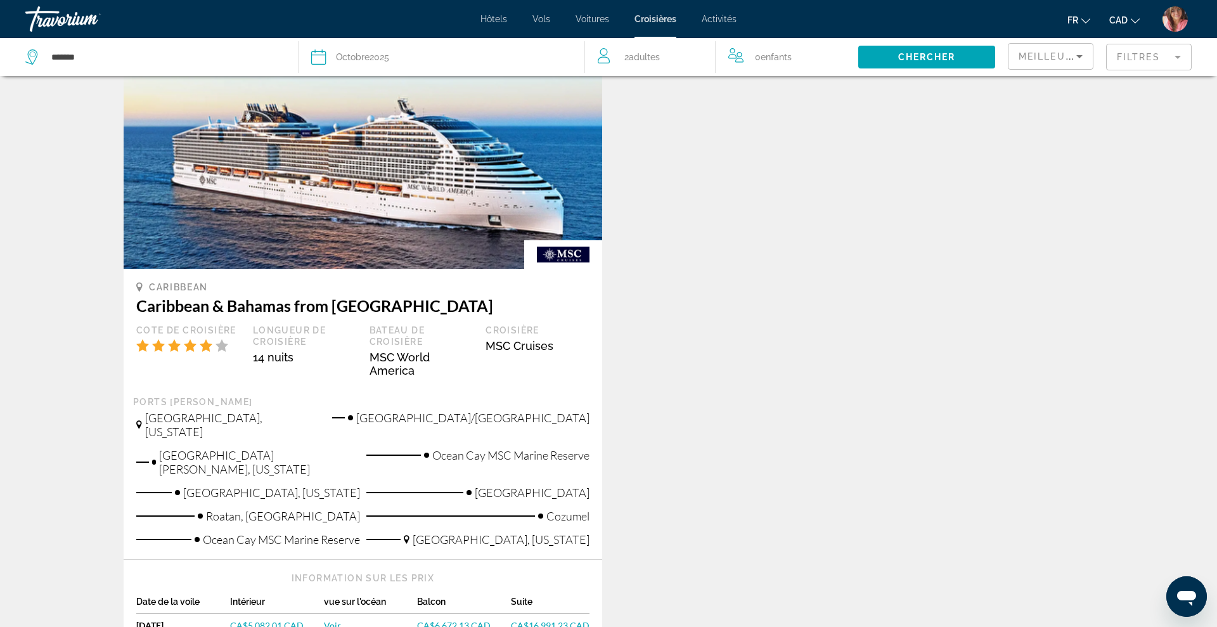
click at [1185, 141] on div "Résultats de la recherche de croisière - 63 des croisières Bahamas Bahamas Baha…" at bounding box center [608, 61] width 1217 height 1266
